Goal: Check status: Verify the current state of an ongoing process or item

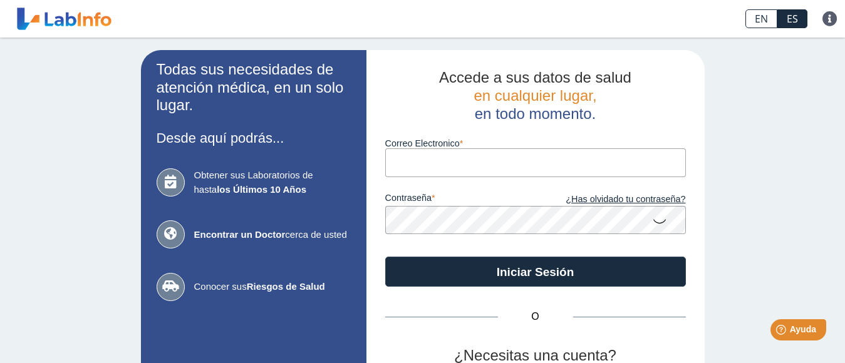
drag, startPoint x: 727, startPoint y: 1, endPoint x: 767, endPoint y: 113, distance: 119.3
click at [767, 113] on div "Todas sus necesidades de atención médica, en un solo lugar. Desde aquí podrás..…" at bounding box center [422, 262] width 845 height 449
click at [521, 160] on input "Correo Electronico" at bounding box center [535, 162] width 301 height 28
type input "[EMAIL_ADDRESS][DOMAIN_NAME]"
click at [656, 221] on icon at bounding box center [659, 221] width 15 height 24
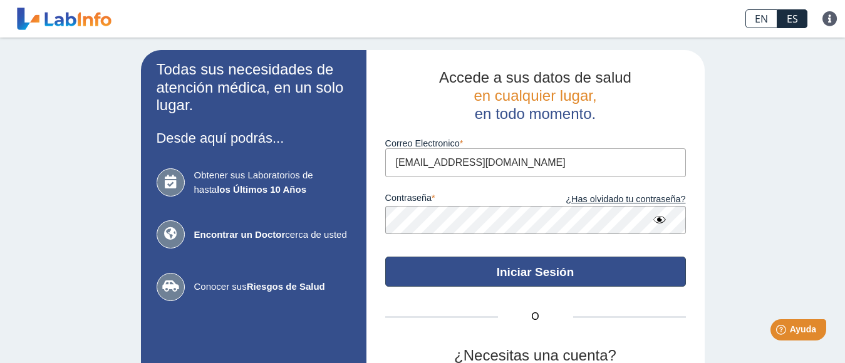
click at [503, 269] on button "Iniciar Sesión" at bounding box center [535, 272] width 301 height 30
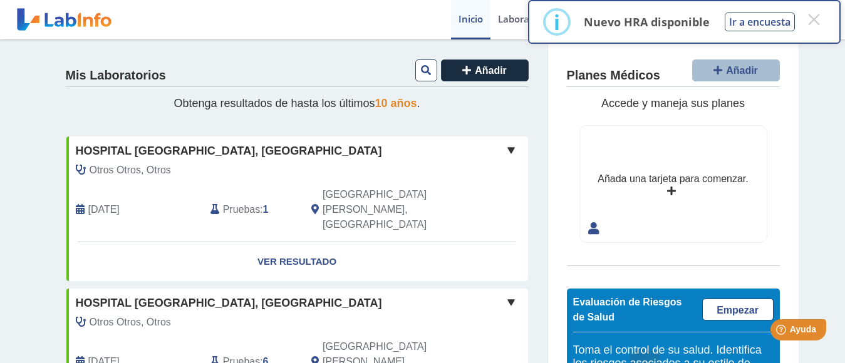
click at [246, 202] on span "Pruebas" at bounding box center [241, 209] width 37 height 15
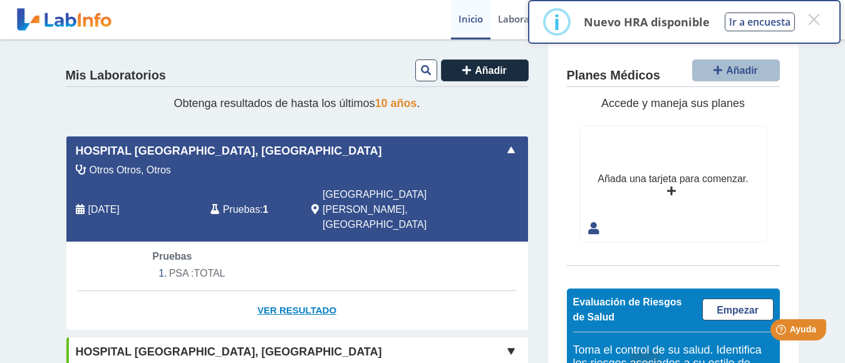
click at [291, 291] on link "Ver Resultado" at bounding box center [297, 310] width 462 height 39
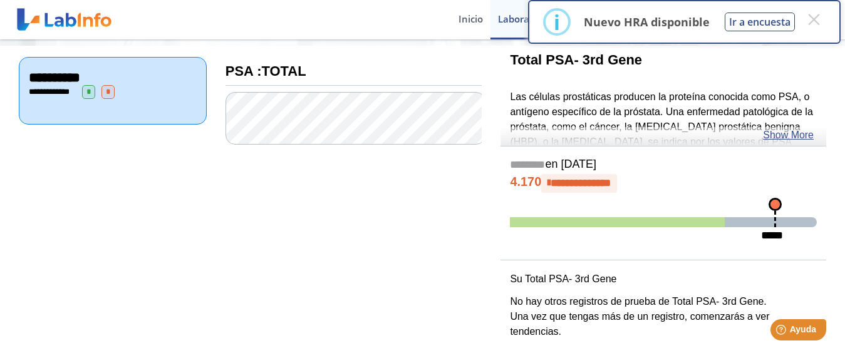
scroll to position [140, 0]
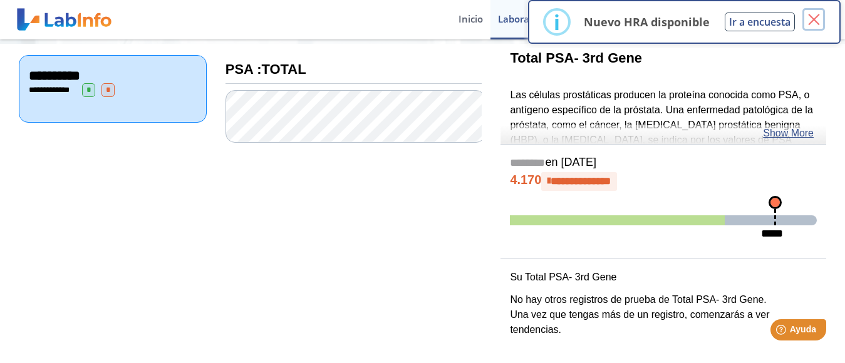
click at [809, 21] on button "×" at bounding box center [813, 19] width 23 height 23
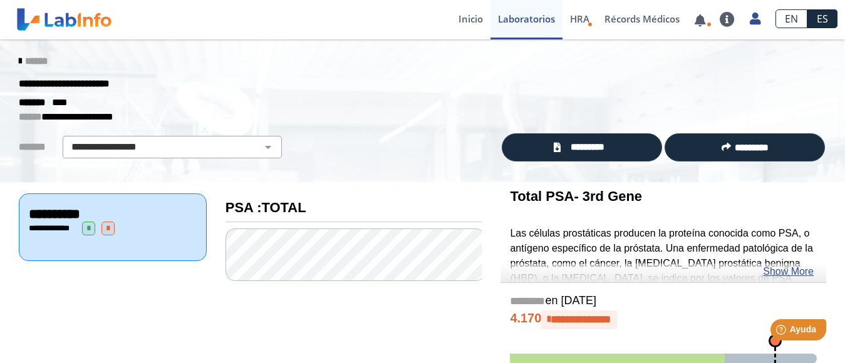
scroll to position [0, 0]
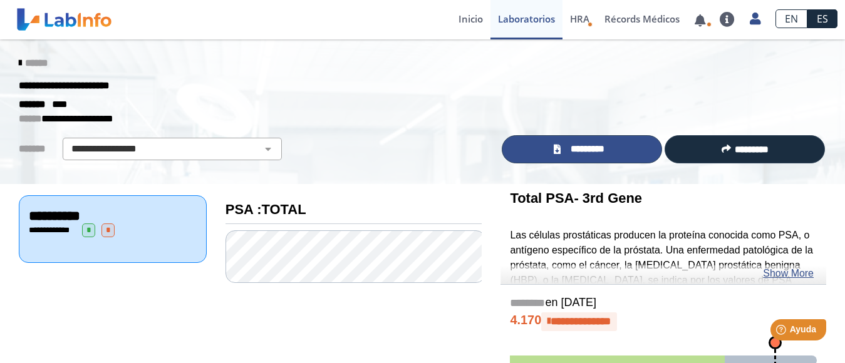
click at [554, 152] on icon at bounding box center [557, 149] width 7 height 9
